Goal: Task Accomplishment & Management: Complete application form

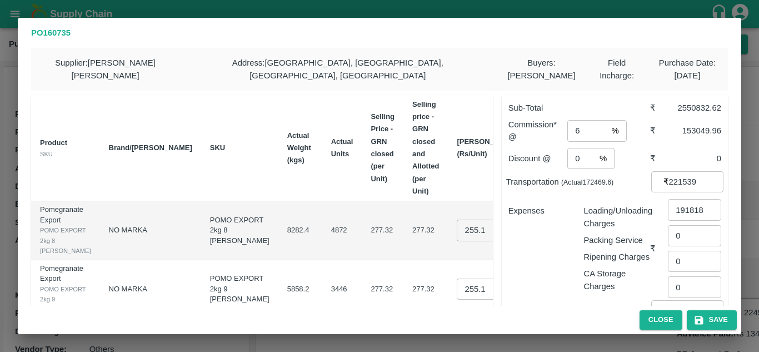
scroll to position [68, 0]
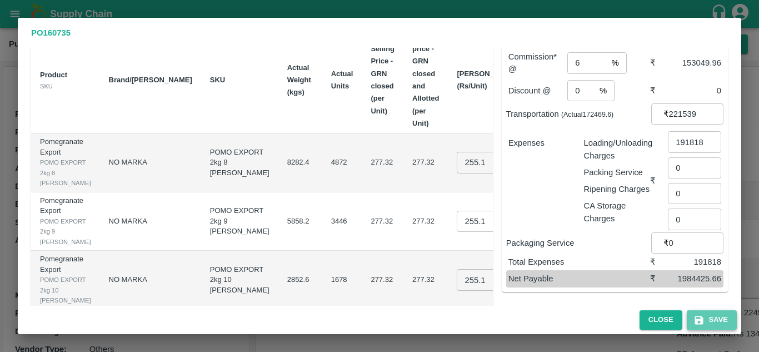
click at [710, 319] on button "Save" at bounding box center [712, 319] width 50 height 19
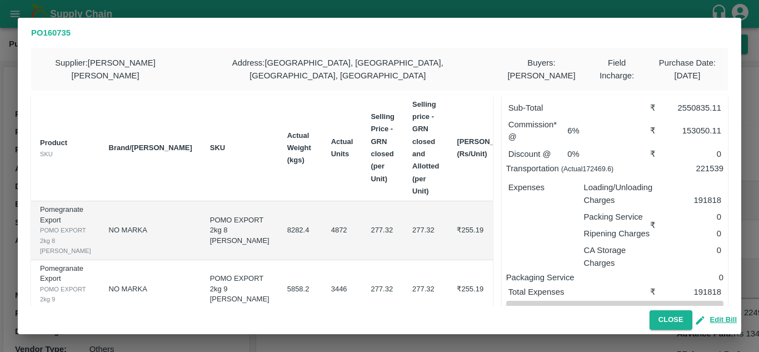
scroll to position [102, 0]
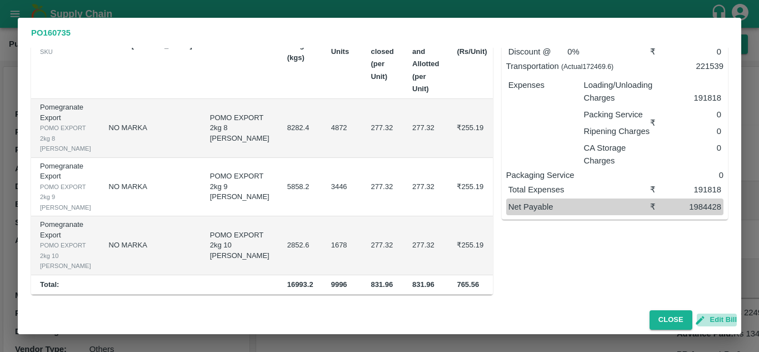
click at [722, 317] on button "Edit Bill" at bounding box center [717, 319] width 40 height 13
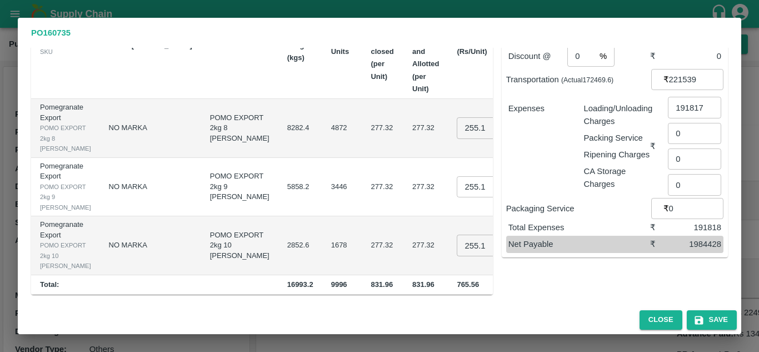
click at [703, 109] on input "191817" at bounding box center [694, 107] width 53 height 21
click at [706, 111] on input "191816" at bounding box center [694, 107] width 53 height 21
click at [707, 104] on input "191817" at bounding box center [694, 107] width 53 height 21
click at [707, 104] on input "191818" at bounding box center [694, 107] width 53 height 21
click at [707, 104] on input "191819" at bounding box center [694, 107] width 53 height 21
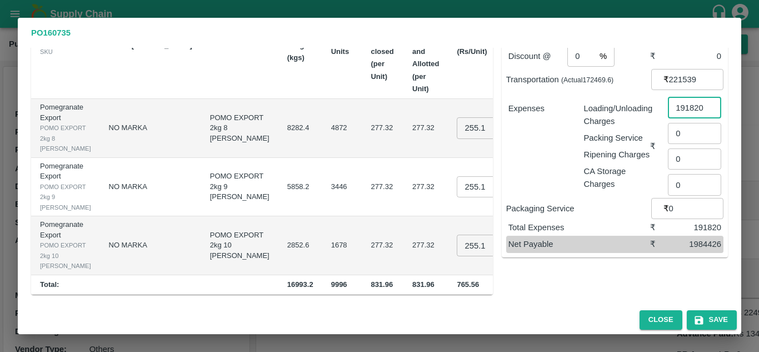
type input "191820"
click at [707, 104] on input "191820" at bounding box center [694, 107] width 53 height 21
click at [714, 318] on button "Save" at bounding box center [712, 319] width 50 height 19
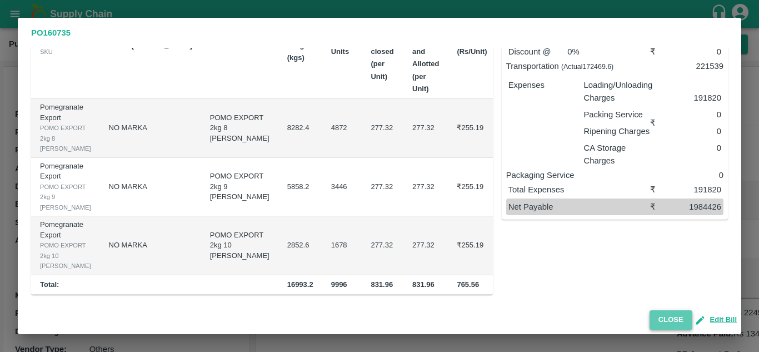
click at [665, 320] on button "Close" at bounding box center [671, 319] width 43 height 19
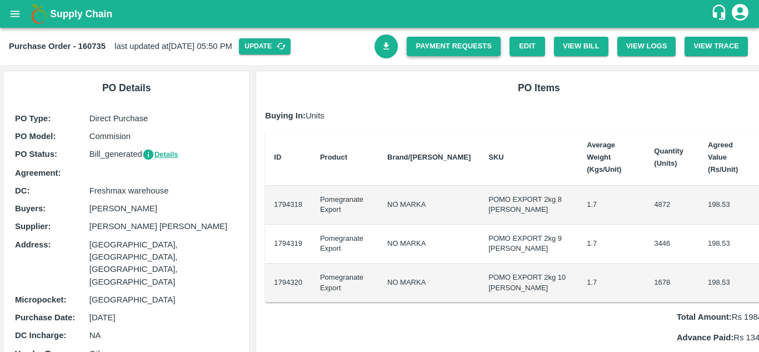
click at [432, 39] on link "Payment Requests" at bounding box center [454, 46] width 94 height 19
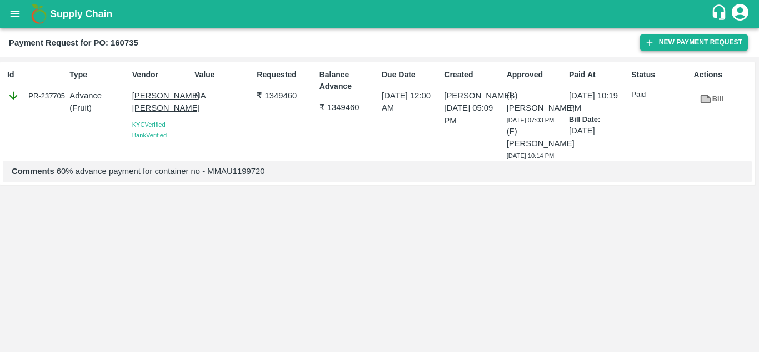
click at [690, 37] on button "New Payment Request" at bounding box center [694, 42] width 108 height 16
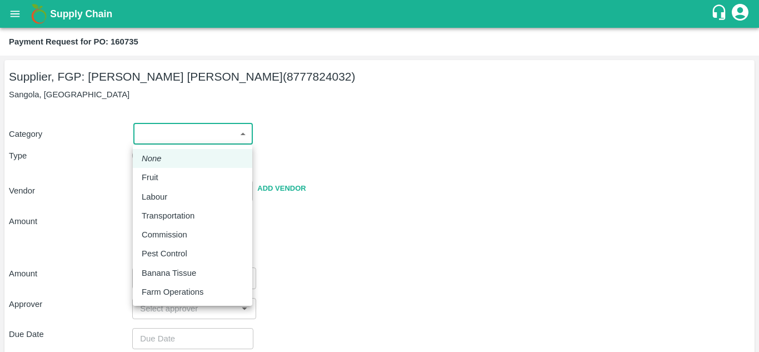
click at [173, 137] on body "Supply Chain Payment Request for PO: 160735 Supplier, FGP: [PERSON_NAME] [PERSO…" at bounding box center [379, 176] width 759 height 352
click at [170, 186] on li "Fruit" at bounding box center [192, 177] width 119 height 19
type input "1"
type input "[PERSON_NAME] [PERSON_NAME] - 8777824032(Supplier, FGP)"
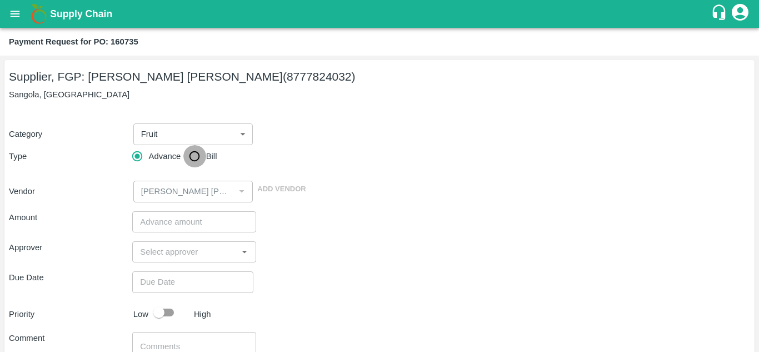
click at [197, 157] on input "Bill" at bounding box center [194, 156] width 22 height 22
radio input "true"
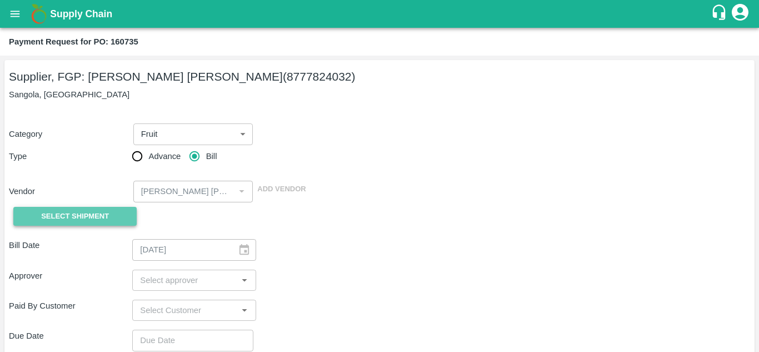
click at [106, 217] on span "Select Shipment" at bounding box center [75, 216] width 68 height 13
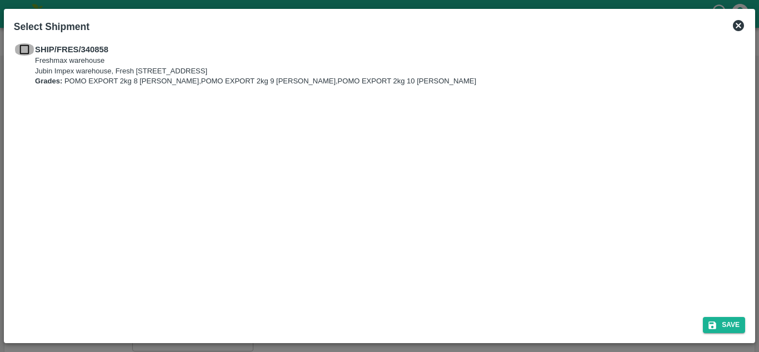
click at [24, 51] on input "checkbox" at bounding box center [24, 49] width 21 height 12
checkbox input "true"
click at [719, 322] on button "Save" at bounding box center [724, 325] width 42 height 16
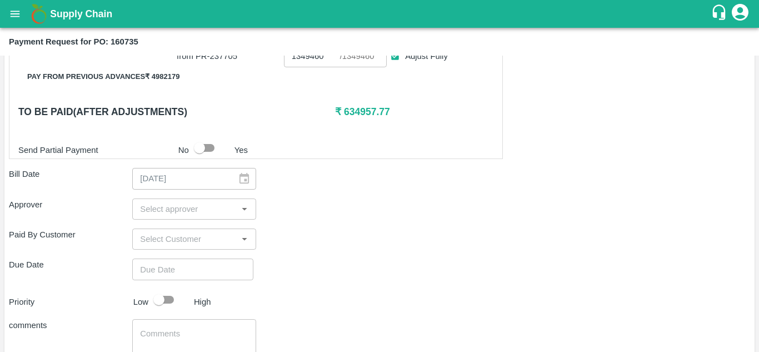
scroll to position [322, 0]
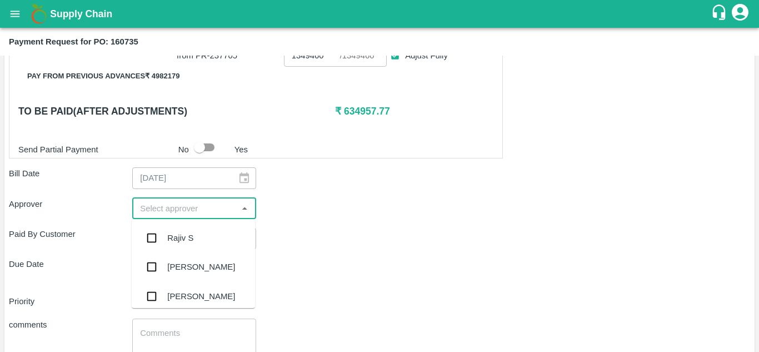
click at [183, 204] on input "input" at bounding box center [185, 208] width 98 height 14
type input "ayush"
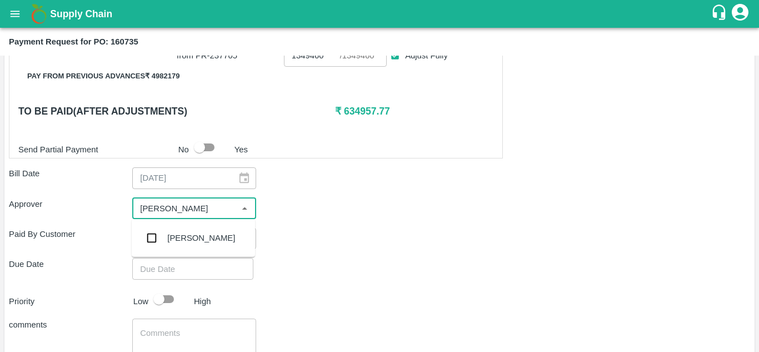
click at [193, 248] on div "[PERSON_NAME]" at bounding box center [193, 237] width 123 height 29
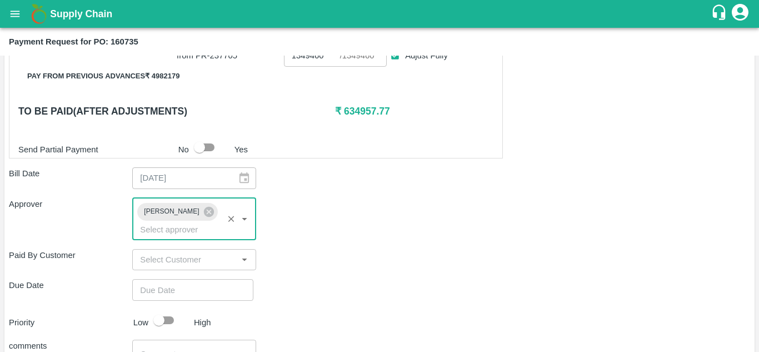
click at [191, 257] on input "input" at bounding box center [185, 259] width 98 height 14
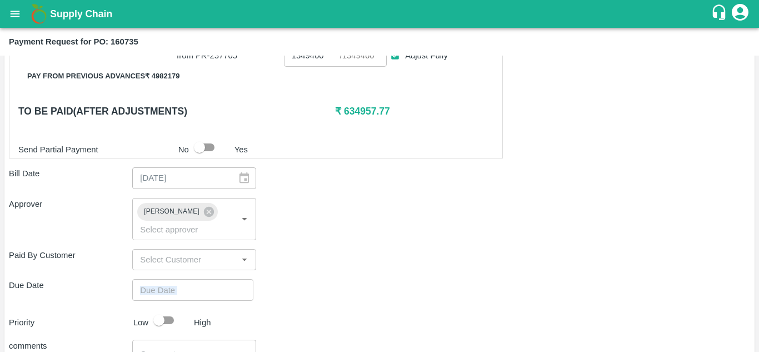
drag, startPoint x: 297, startPoint y: 276, endPoint x: 215, endPoint y: 287, distance: 83.5
click at [215, 287] on div "Shipment - SHIP/FRES/340858 Lots (Labels) Weight (Kgs) Total Price (₹) POM-EXT/…" at bounding box center [379, 172] width 741 height 529
type input "DD/MM/YYYY hh:mm aa"
click at [215, 287] on input "DD/MM/YYYY hh:mm aa" at bounding box center [188, 289] width 113 height 21
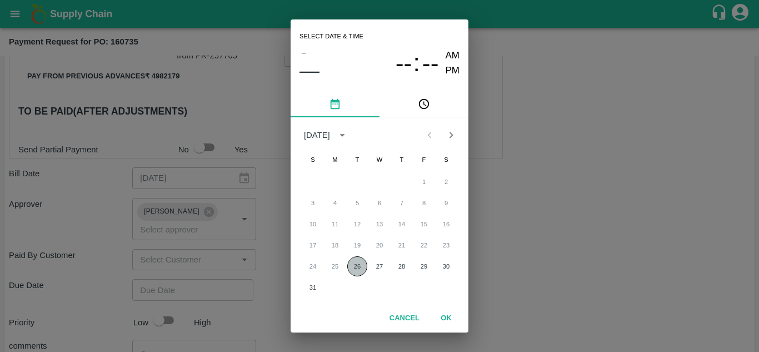
click at [357, 265] on button "26" at bounding box center [357, 266] width 20 height 20
type input "26/08/2025 12:00 AM"
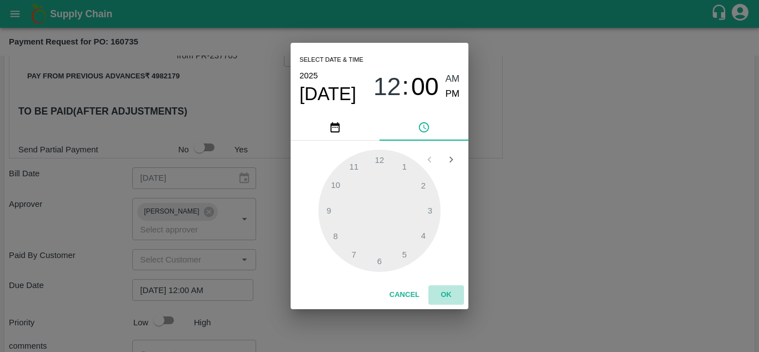
click at [443, 292] on button "OK" at bounding box center [446, 294] width 36 height 19
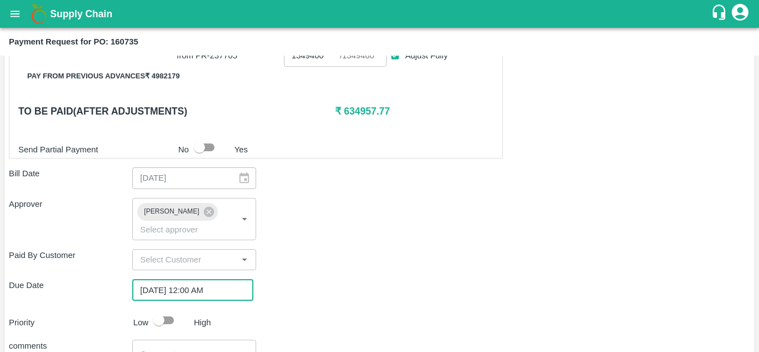
scroll to position [421, 0]
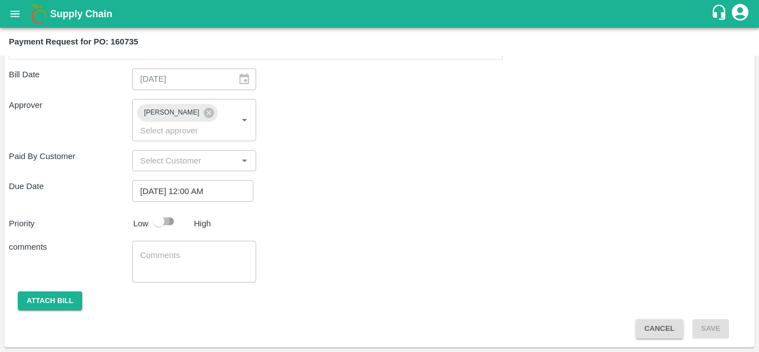
click at [171, 217] on input "checkbox" at bounding box center [158, 221] width 63 height 21
checkbox input "true"
click at [156, 248] on div "x ​" at bounding box center [193, 262] width 123 height 42
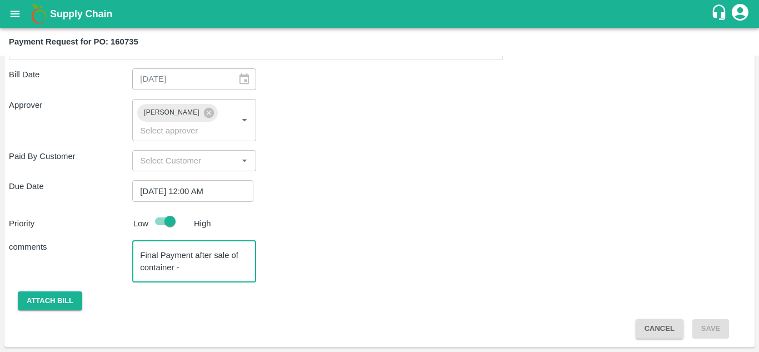
paste textarea "MMAU1199720"
type textarea "Final Payment after sale of container - MMAU1199720"
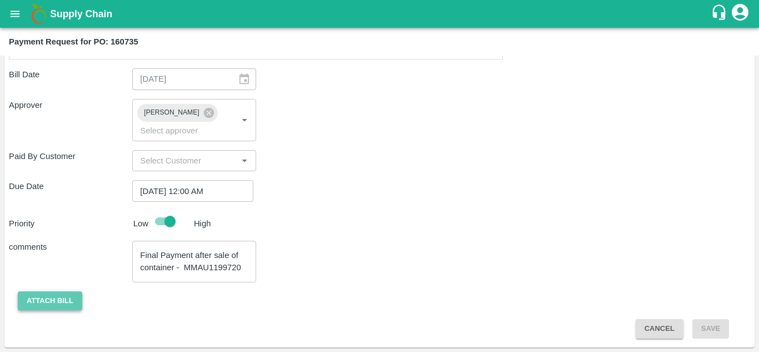
click at [70, 301] on button "Attach bill" at bounding box center [50, 300] width 64 height 19
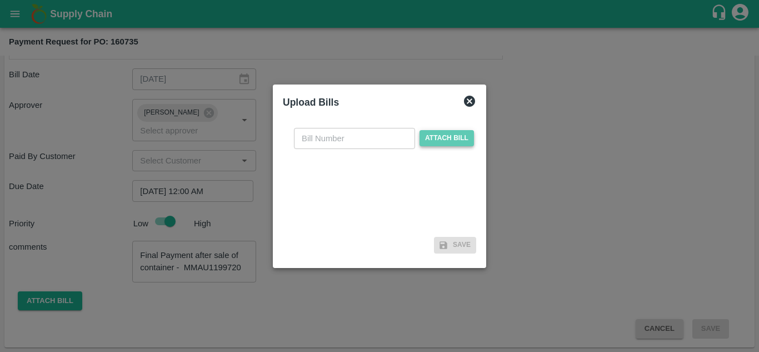
click at [460, 134] on span "Attach bill" at bounding box center [447, 138] width 54 height 16
click at [0, 0] on input "Attach bill" at bounding box center [0, 0] width 0 height 0
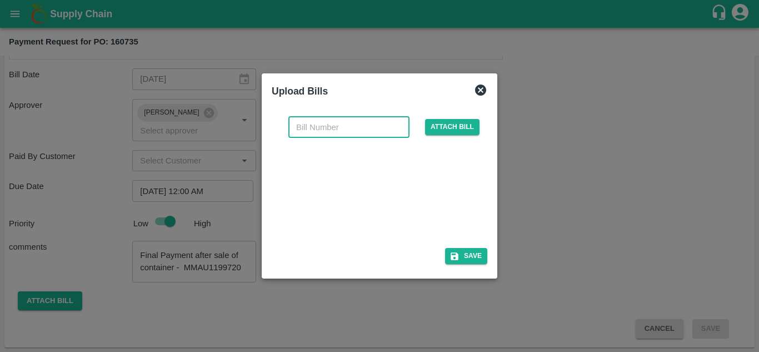
click at [321, 133] on input "text" at bounding box center [348, 127] width 121 height 21
paste input "MMAU1199720"
type input "MMAU1199720"
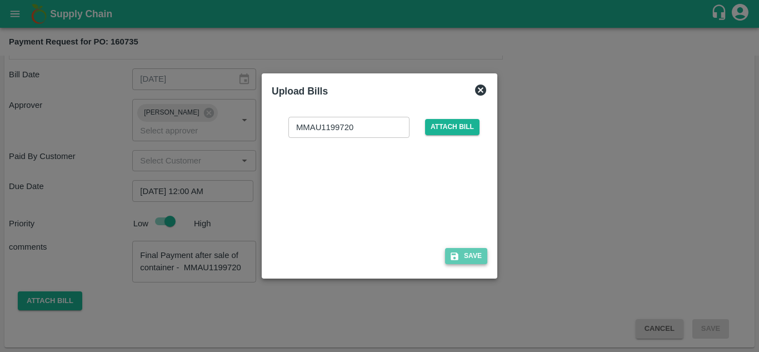
click at [470, 252] on button "Save" at bounding box center [466, 256] width 42 height 16
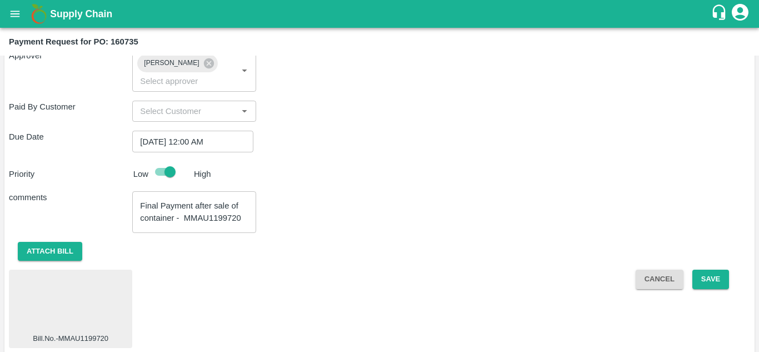
scroll to position [480, 0]
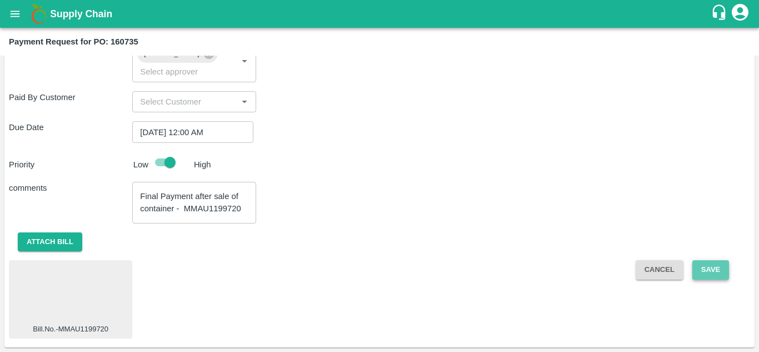
click at [702, 267] on button "Save" at bounding box center [710, 269] width 37 height 19
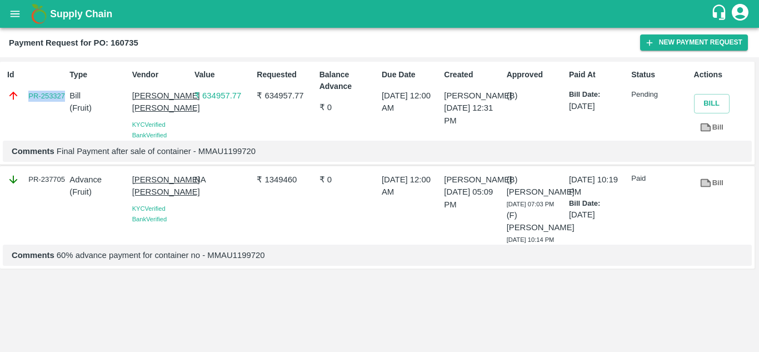
drag, startPoint x: 26, startPoint y: 94, endPoint x: 64, endPoint y: 108, distance: 40.8
click at [64, 108] on div "Id PR-253327" at bounding box center [34, 102] width 62 height 76
copy link "PR-253327"
click at [125, 44] on b "Payment Request for PO: 160735" at bounding box center [73, 42] width 129 height 9
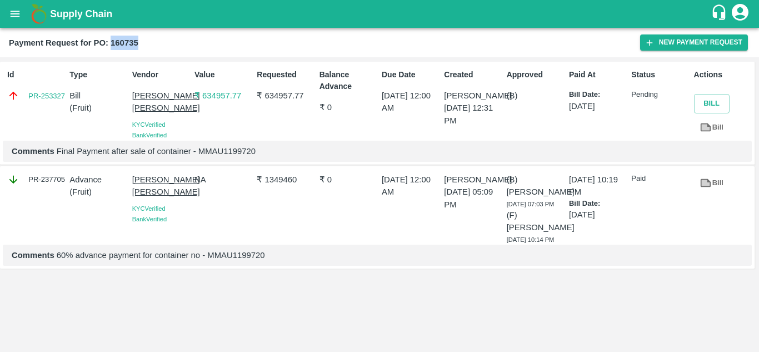
copy b "160735"
drag, startPoint x: 264, startPoint y: 93, endPoint x: 292, endPoint y: 94, distance: 27.8
click at [292, 94] on p "₹ 634957.77" at bounding box center [286, 95] width 58 height 12
copy p "634957"
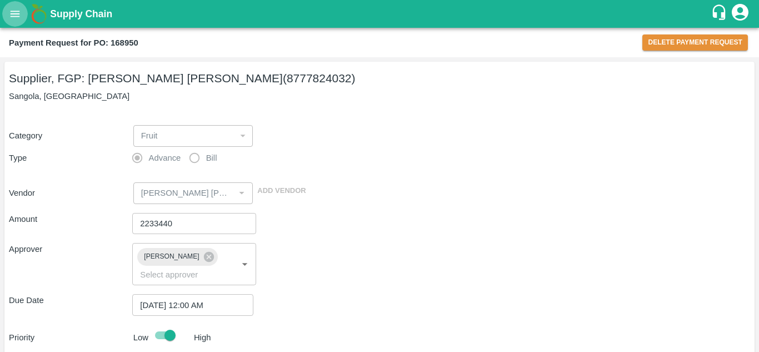
click at [18, 12] on icon "open drawer" at bounding box center [15, 14] width 9 height 6
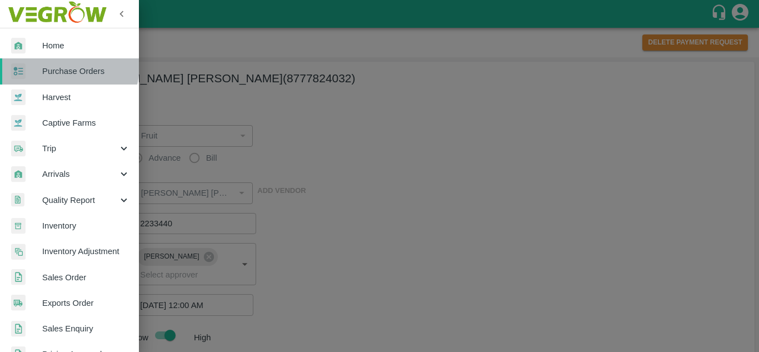
click at [55, 65] on span "Purchase Orders" at bounding box center [86, 71] width 88 height 12
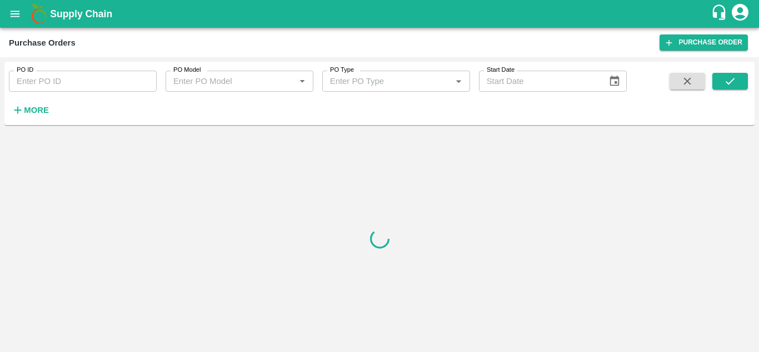
click at [76, 76] on input "PO ID" at bounding box center [83, 81] width 148 height 21
paste input "168950"
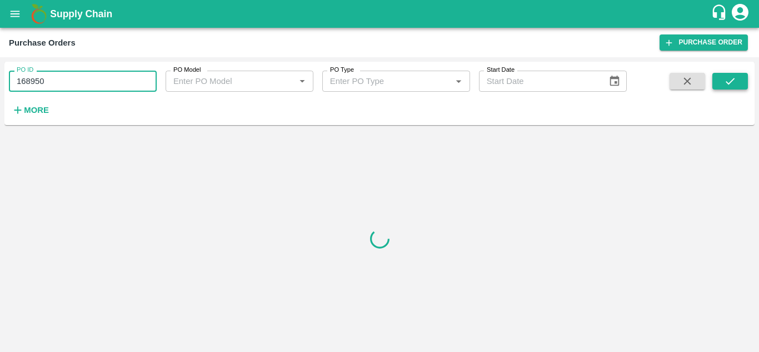
type input "168950"
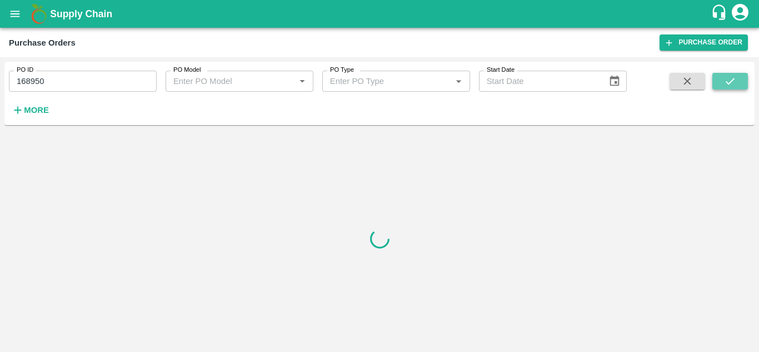
click at [722, 82] on button "submit" at bounding box center [730, 81] width 36 height 17
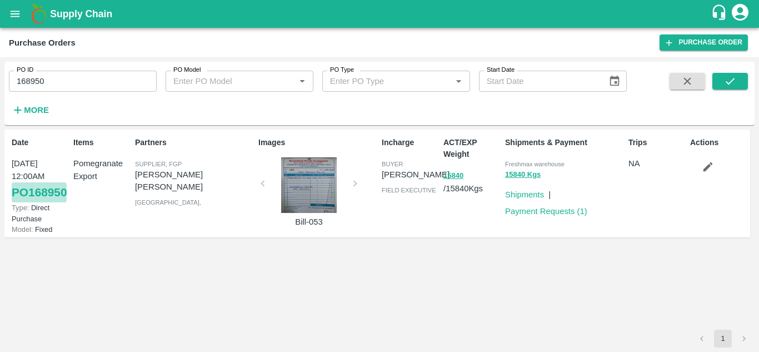
click at [21, 195] on link "PO 168950" at bounding box center [39, 192] width 55 height 20
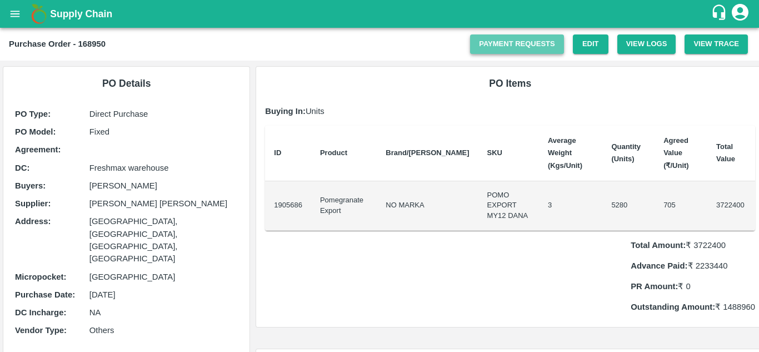
click at [502, 42] on link "Payment Requests" at bounding box center [517, 43] width 94 height 19
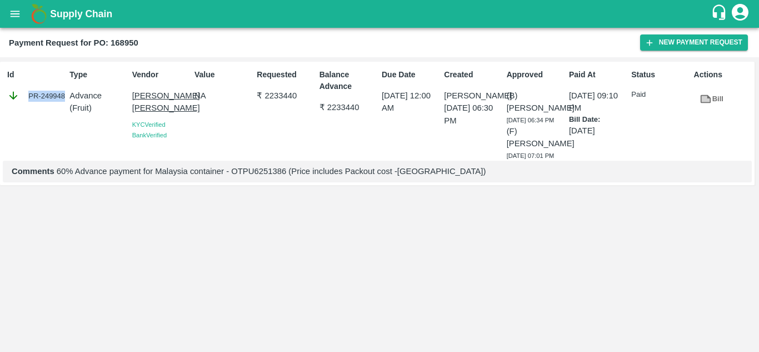
drag, startPoint x: 28, startPoint y: 96, endPoint x: 64, endPoint y: 93, distance: 35.7
click at [64, 93] on div "PR-249948" at bounding box center [36, 95] width 58 height 12
copy div "PR-249948"
